Goal: Task Accomplishment & Management: Manage account settings

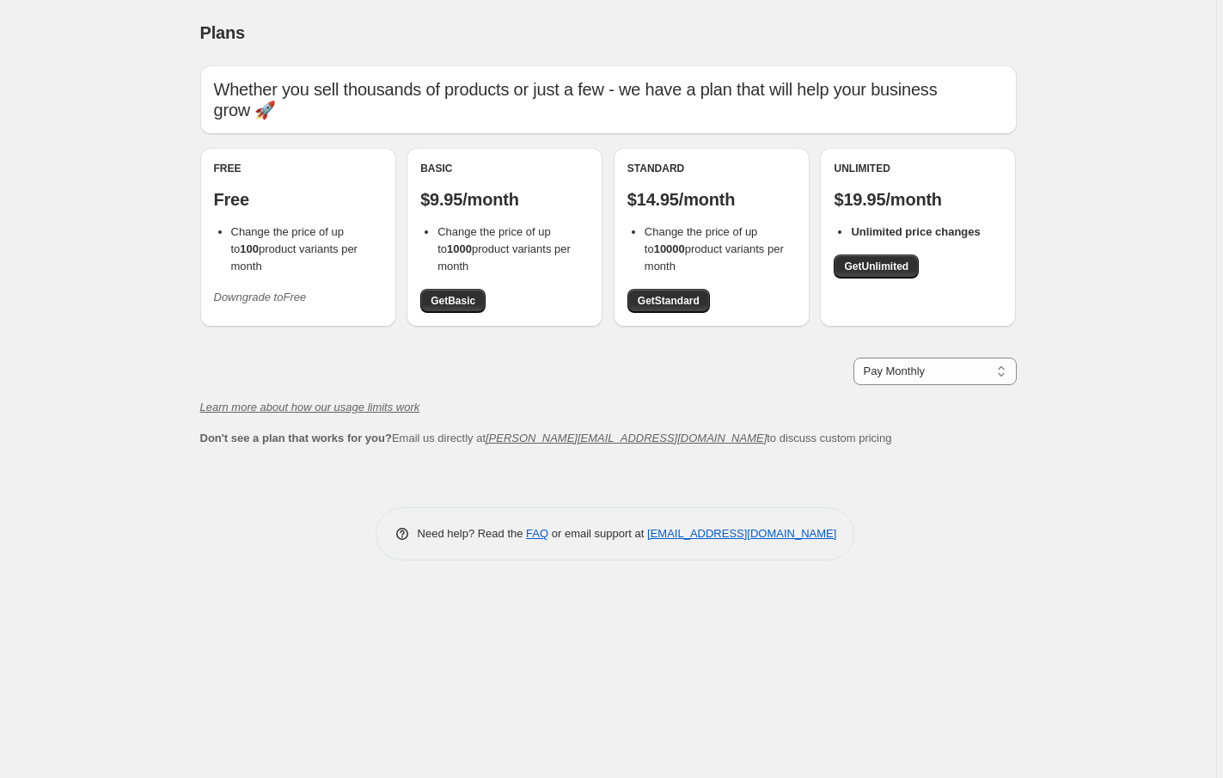
click at [278, 296] on icon "Downgrade to Free" at bounding box center [260, 296] width 93 height 13
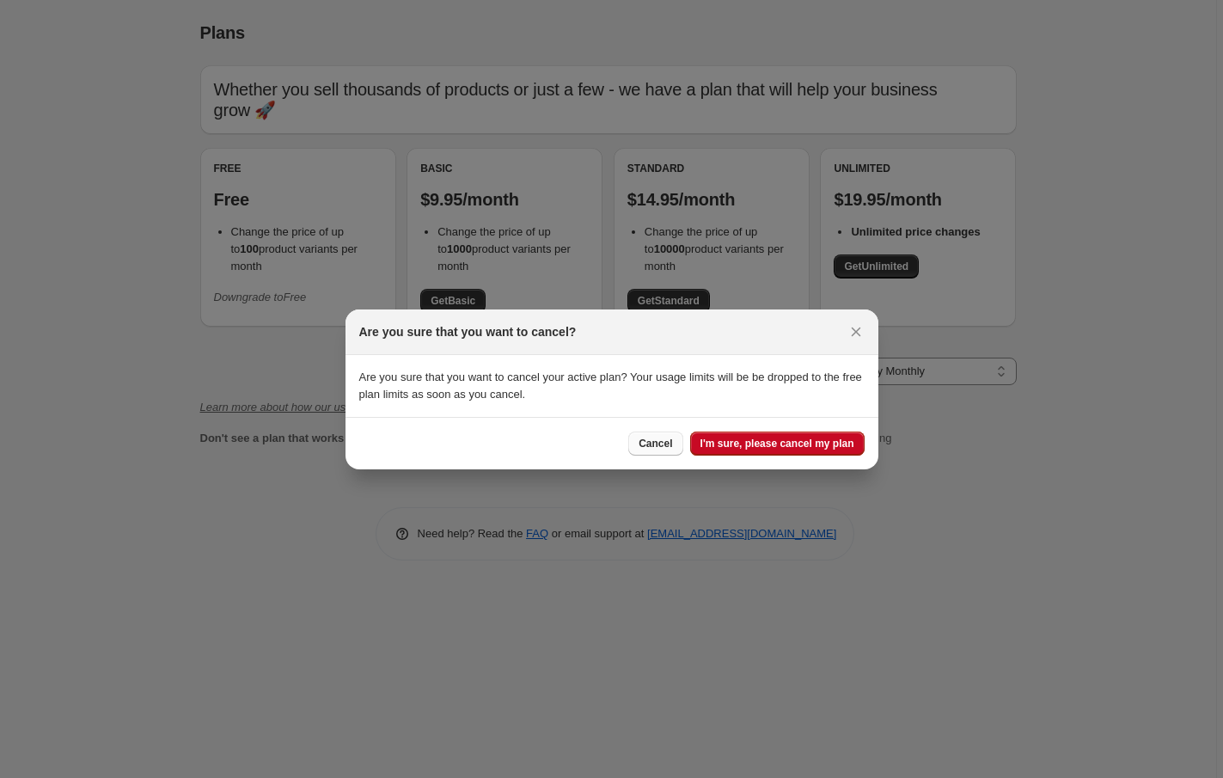
click at [647, 444] on span "Cancel" at bounding box center [655, 443] width 34 height 14
